Goal: Task Accomplishment & Management: Complete application form

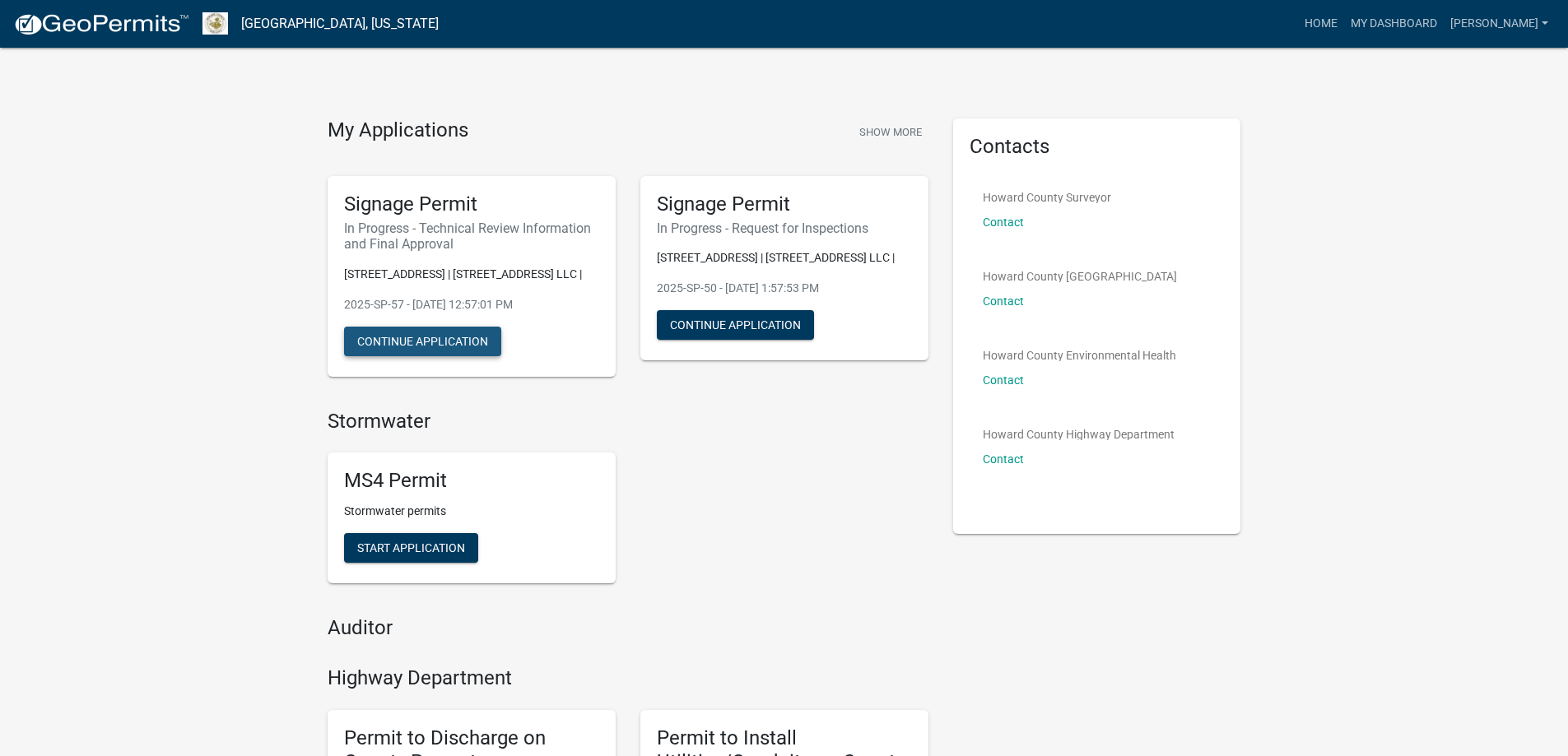
click at [466, 342] on button "Continue Application" at bounding box center [422, 341] width 157 height 30
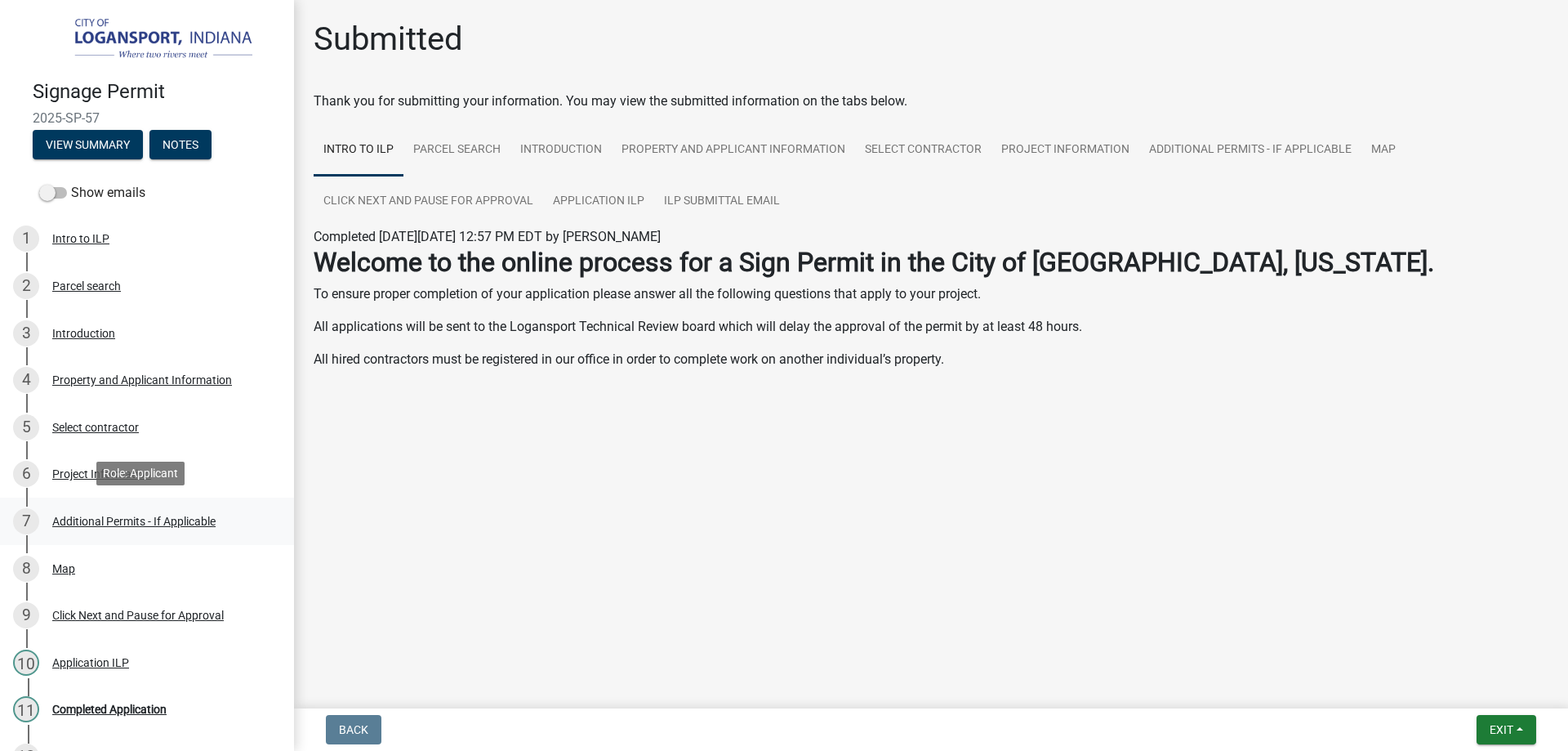
scroll to position [179, 0]
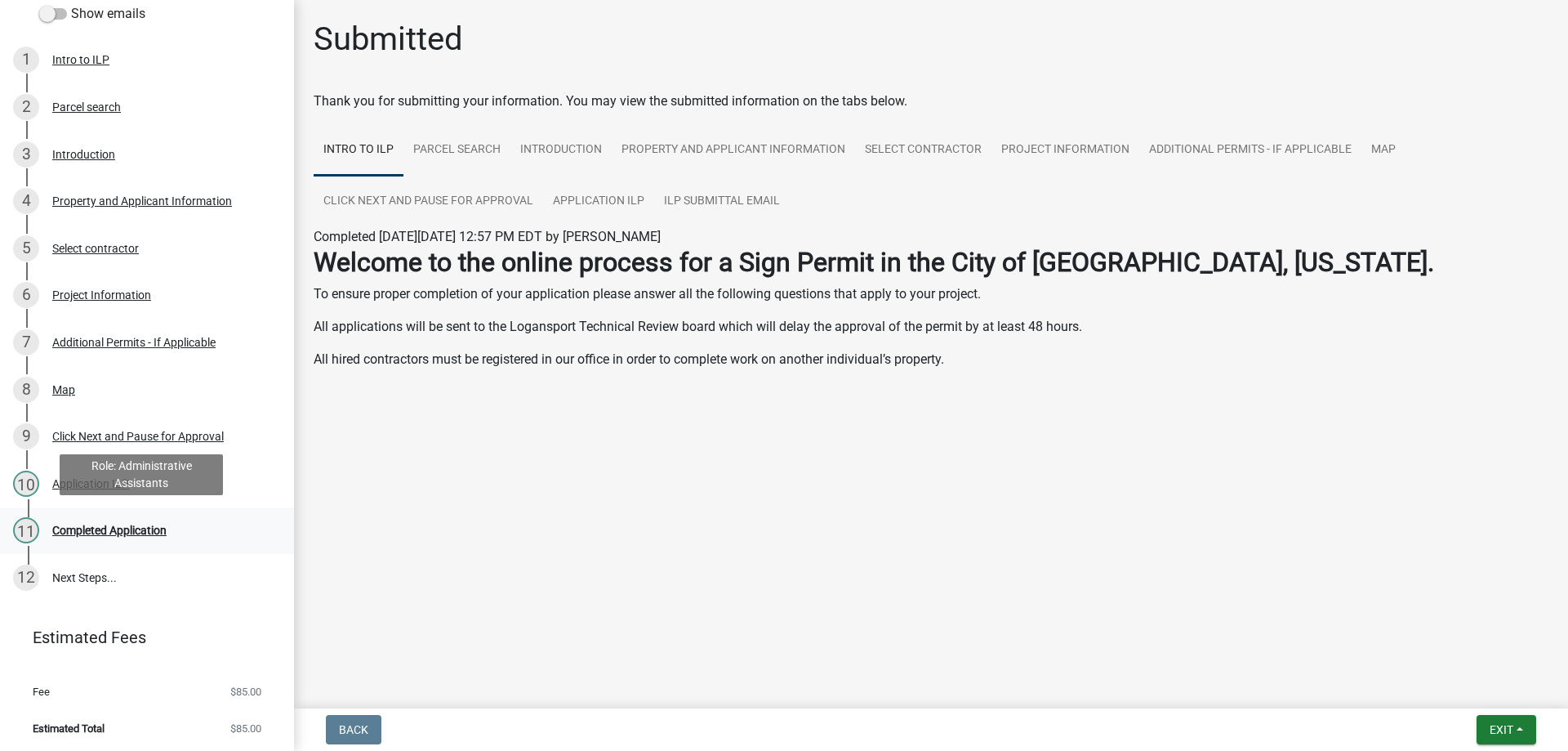
click at [105, 531] on div "Completed Application" at bounding box center [109, 530] width 115 height 12
click at [96, 573] on link "12 Next Steps..." at bounding box center [147, 577] width 294 height 47
click at [79, 199] on div "Property and Applicant Information" at bounding box center [141, 201] width 179 height 12
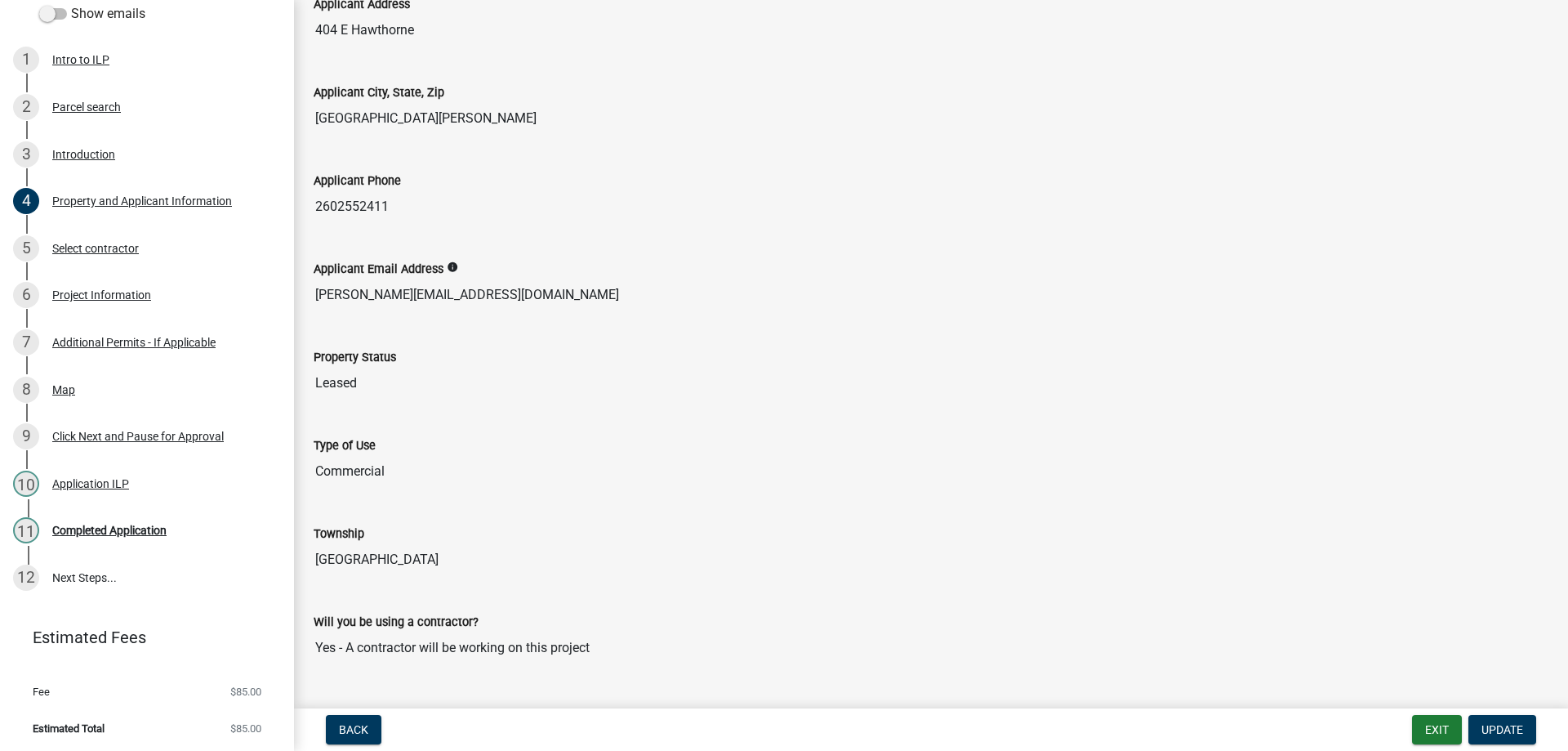
scroll to position [284, 0]
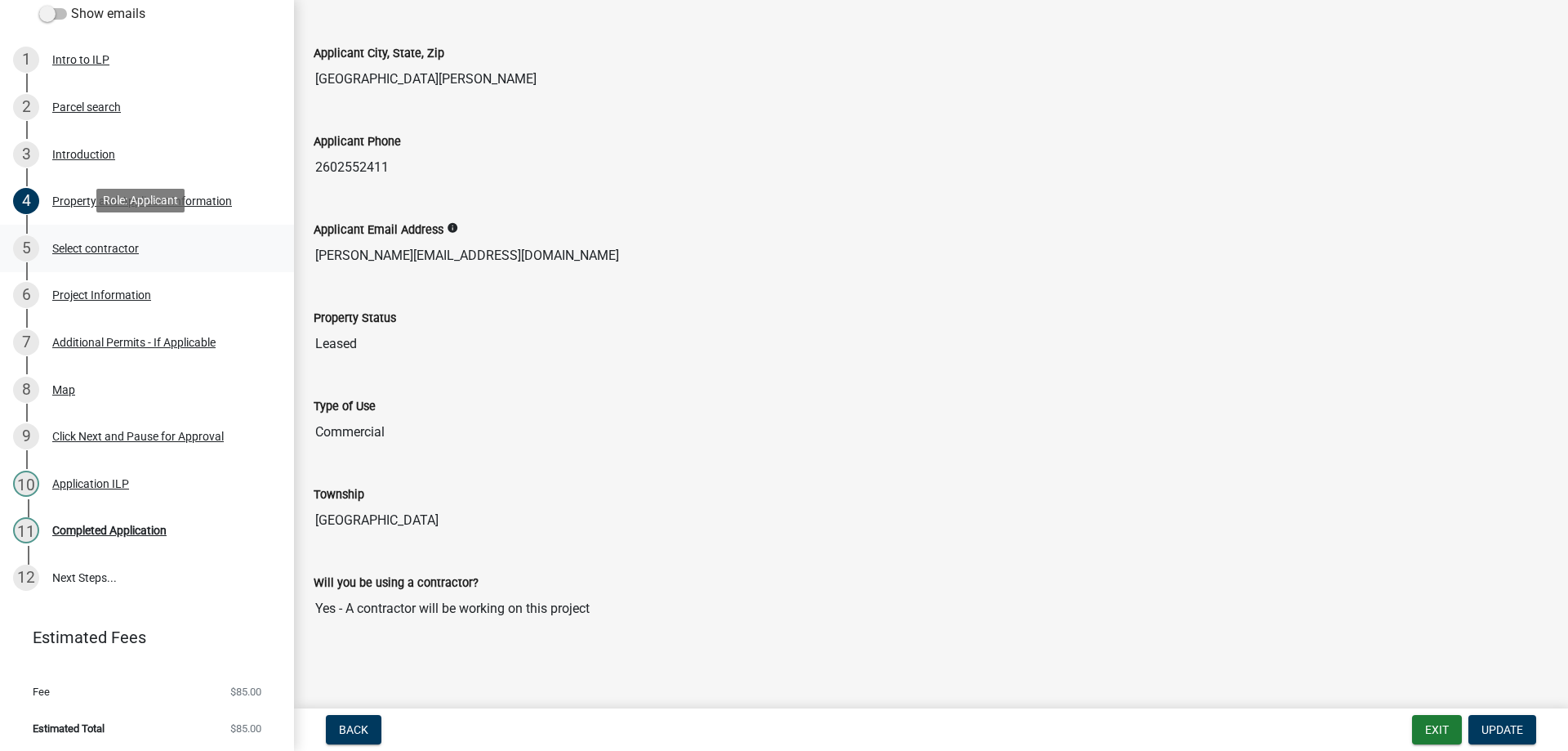
click at [111, 249] on div "Select contractor" at bounding box center [95, 249] width 86 height 12
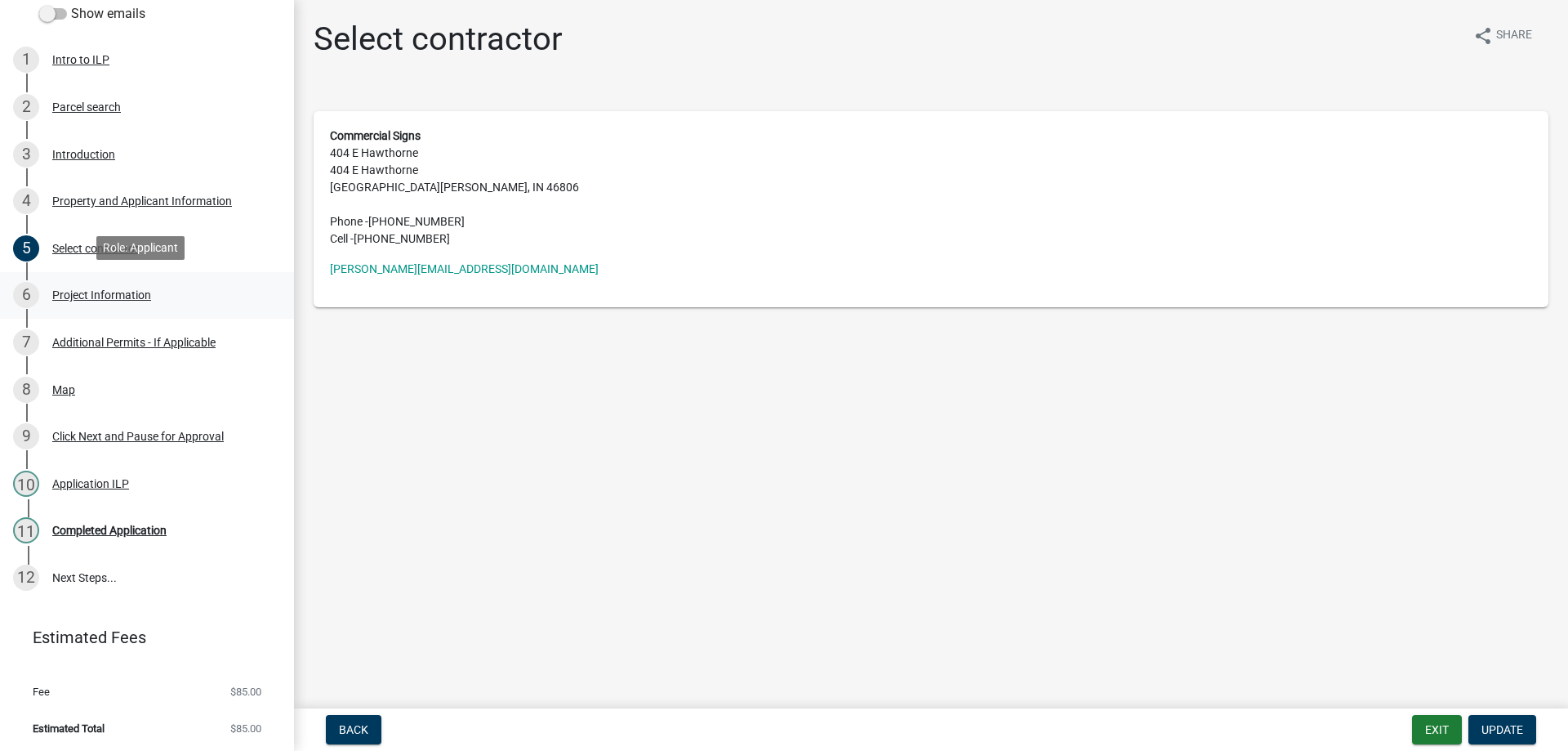
click at [105, 289] on div "Project Information" at bounding box center [101, 295] width 99 height 12
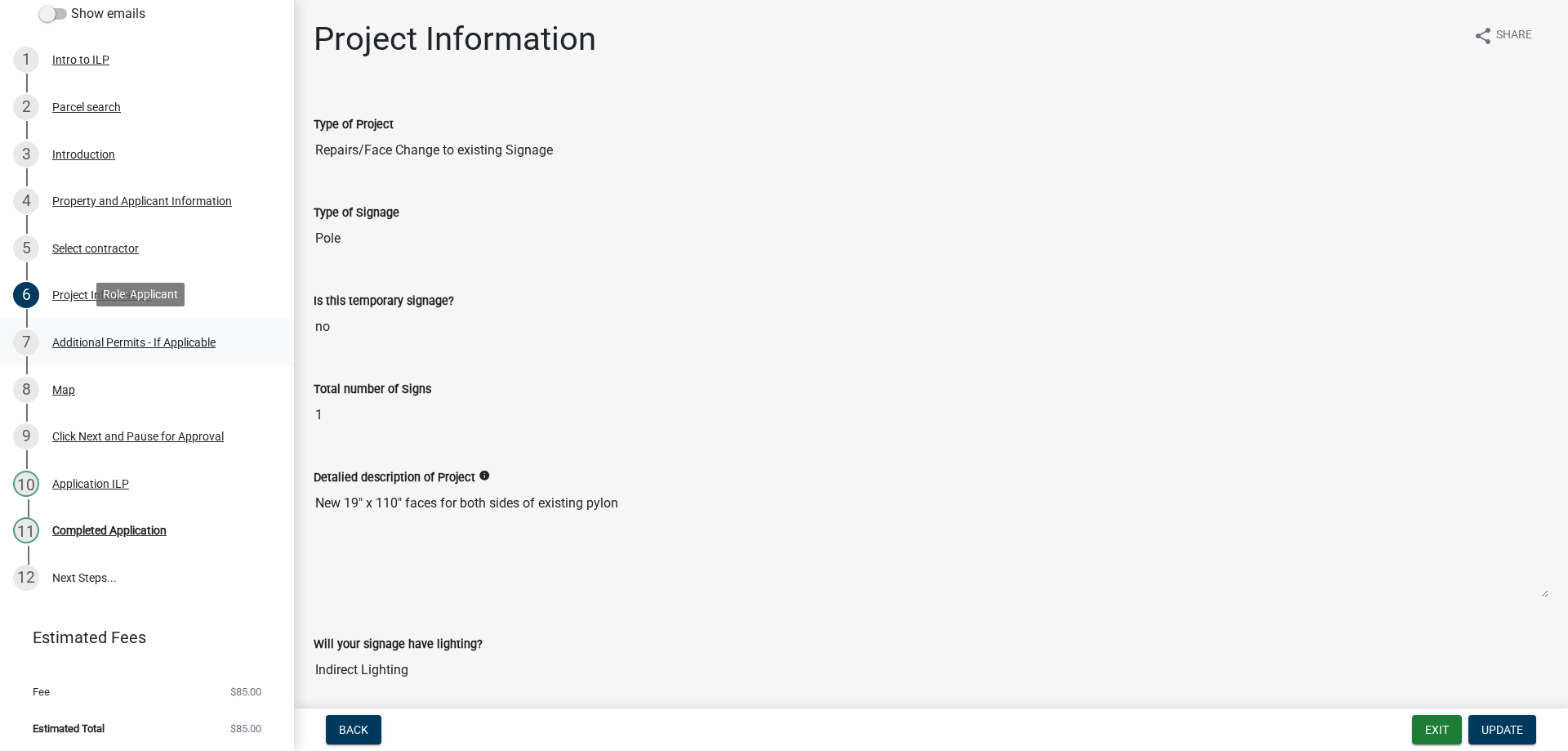
click at [116, 344] on div "Additional Permits - If Applicable" at bounding box center [133, 342] width 164 height 12
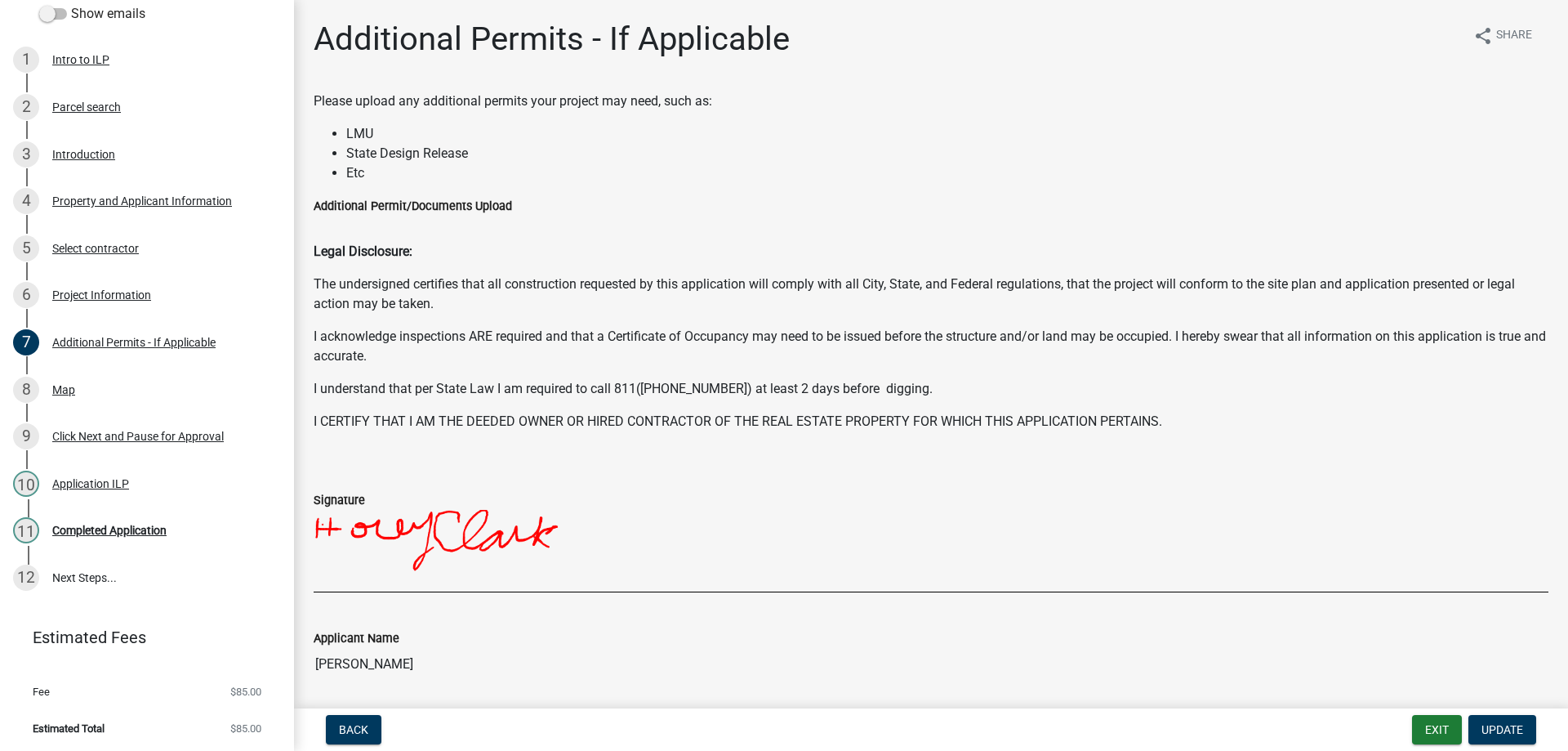
scroll to position [232, 0]
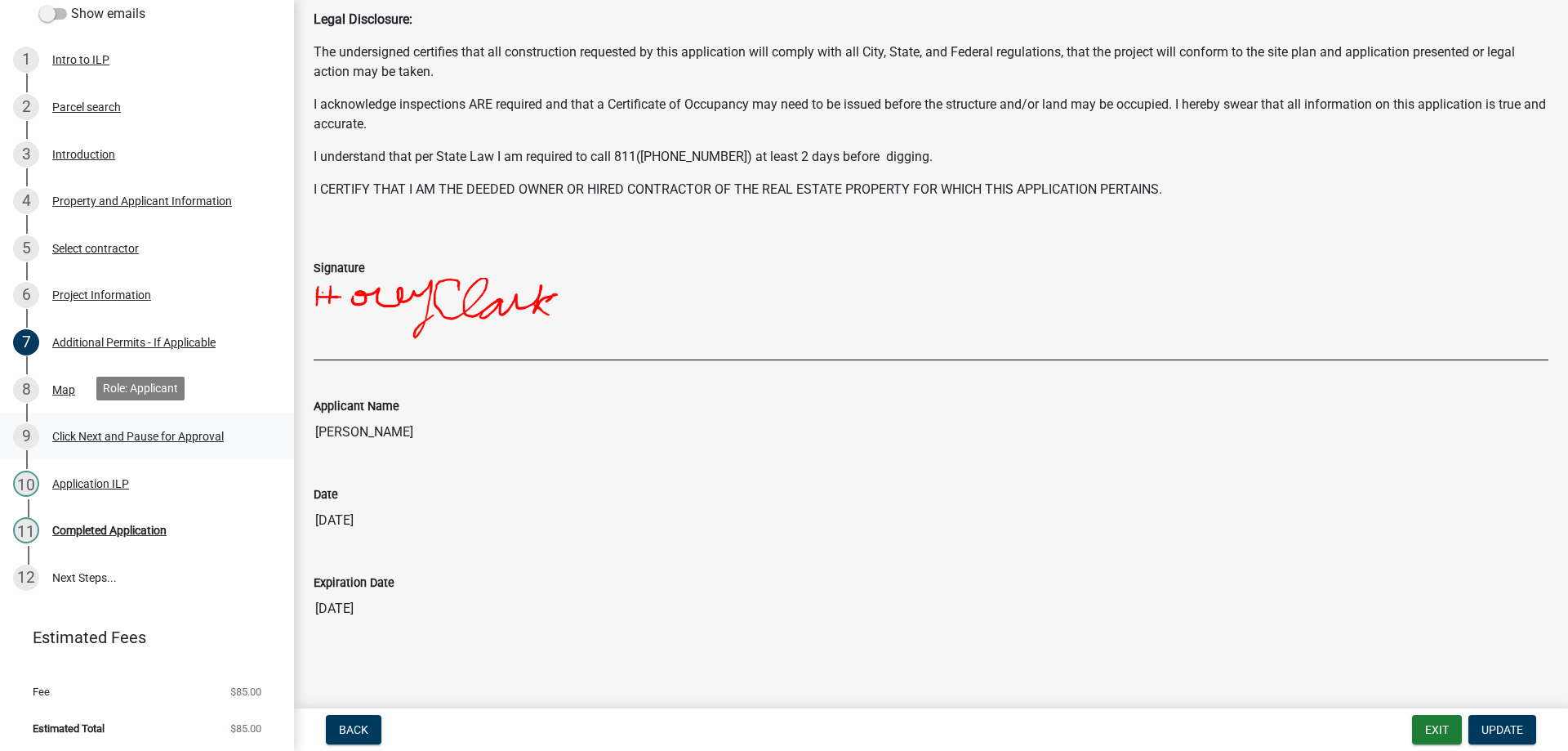
click at [73, 431] on div "Click Next and Pause for Approval" at bounding box center [137, 436] width 172 height 12
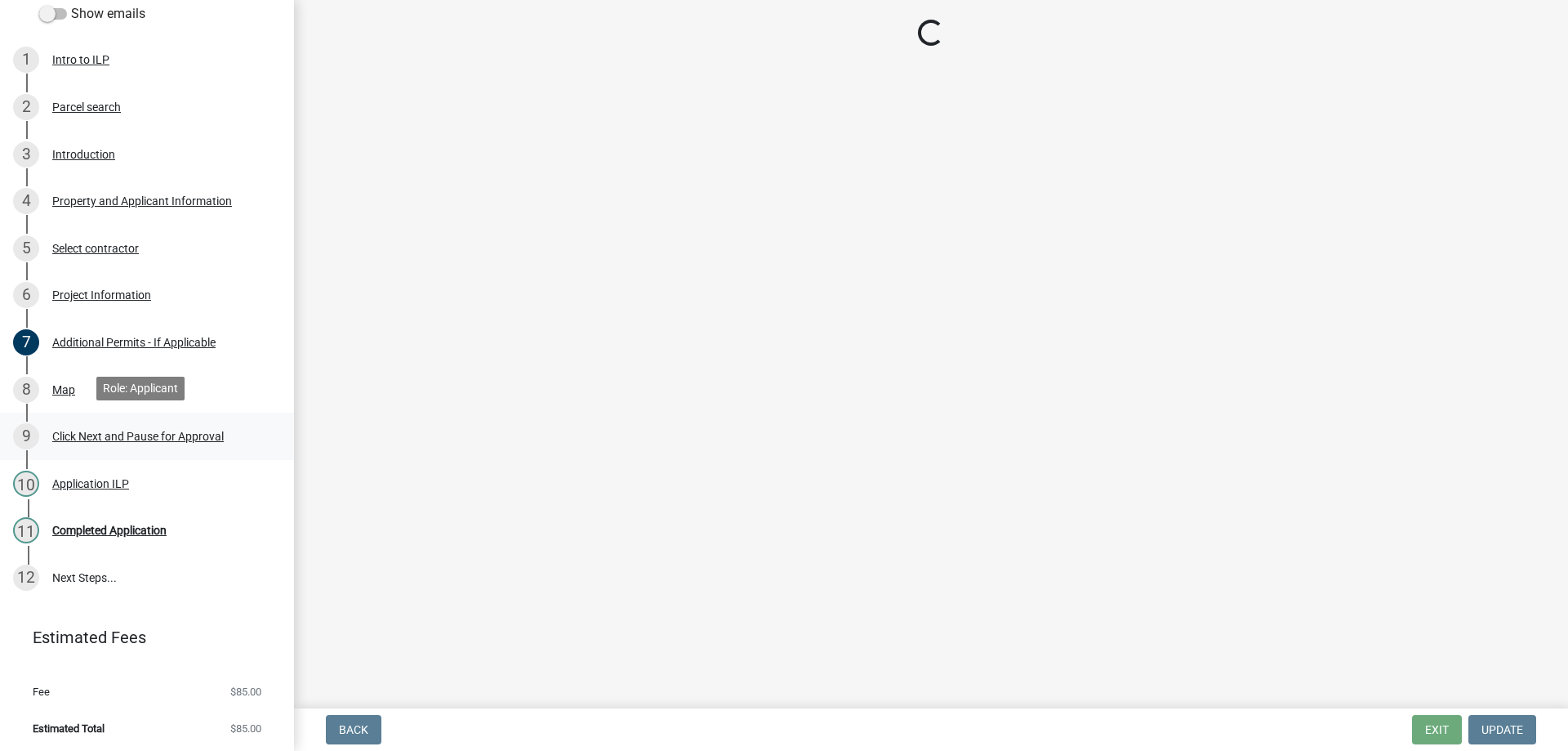
scroll to position [0, 0]
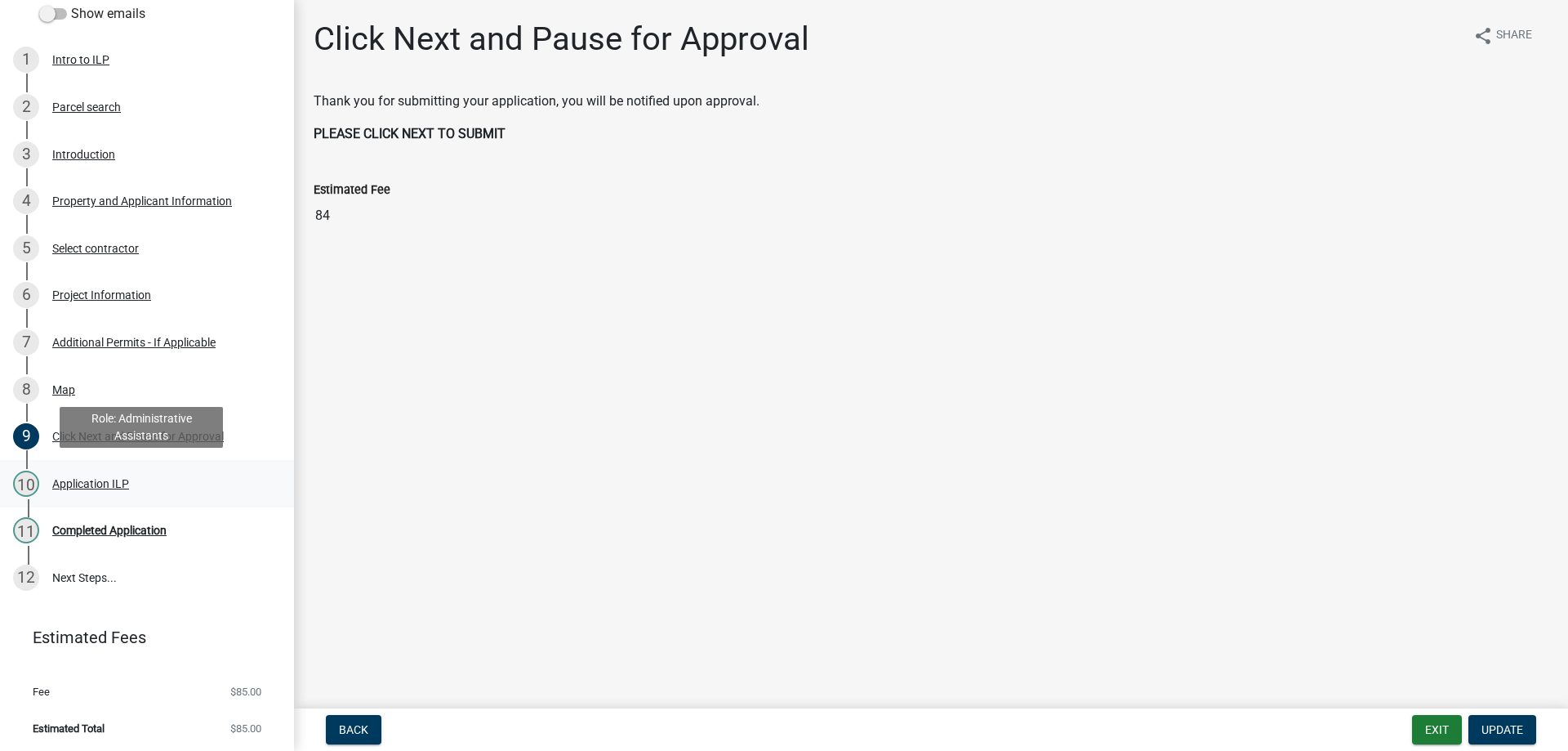
click at [73, 473] on div "10 Application ILP" at bounding box center [140, 483] width 255 height 26
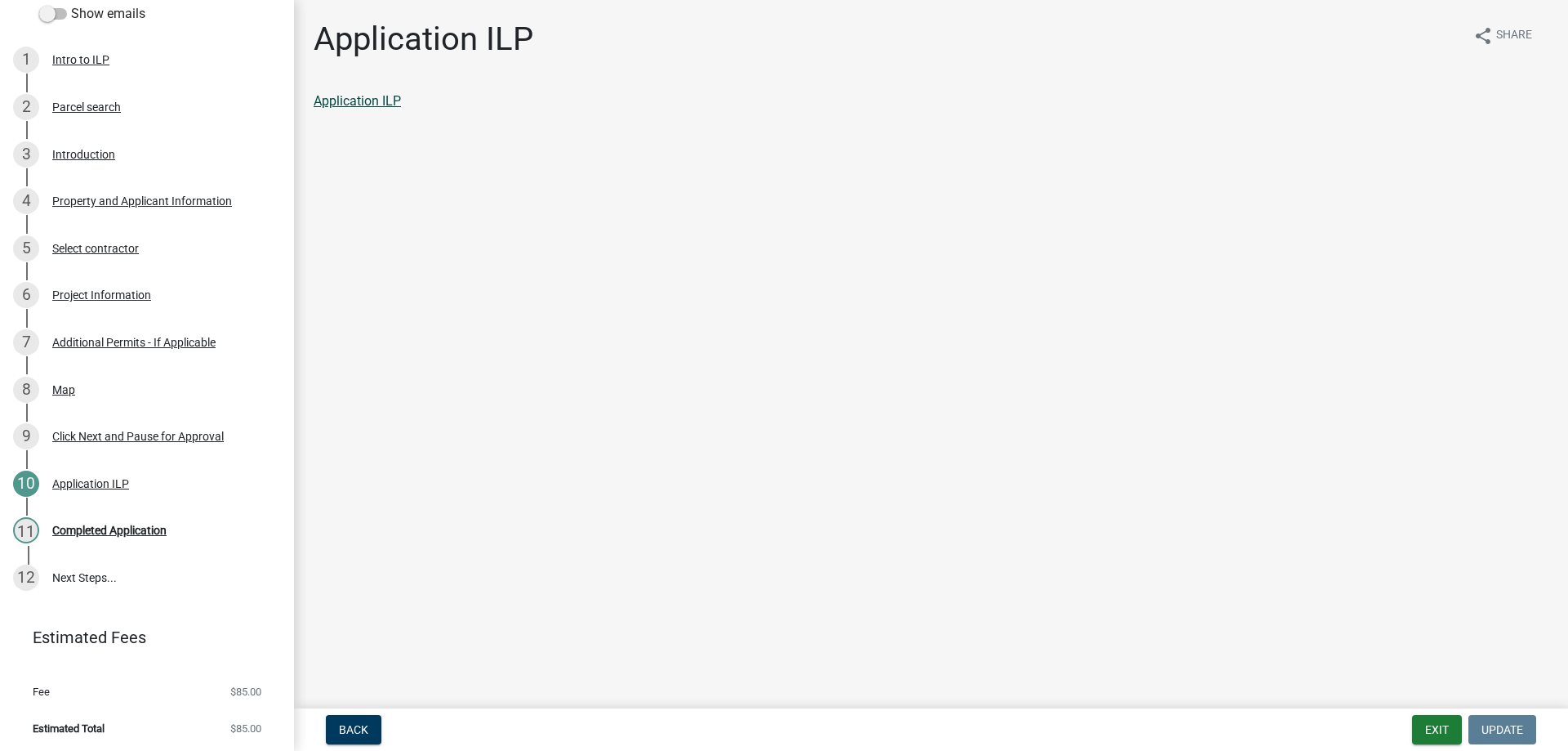
click at [374, 94] on link "Application ILP" at bounding box center [357, 101] width 87 height 16
click at [96, 580] on link "12 Next Steps..." at bounding box center [147, 577] width 294 height 47
click at [68, 581] on link "12 Next Steps..." at bounding box center [147, 577] width 294 height 47
click at [108, 526] on div "Completed Application" at bounding box center [109, 530] width 115 height 12
click at [389, 100] on link "Application ILP" at bounding box center [357, 101] width 87 height 16
